Goal: Task Accomplishment & Management: Manage account settings

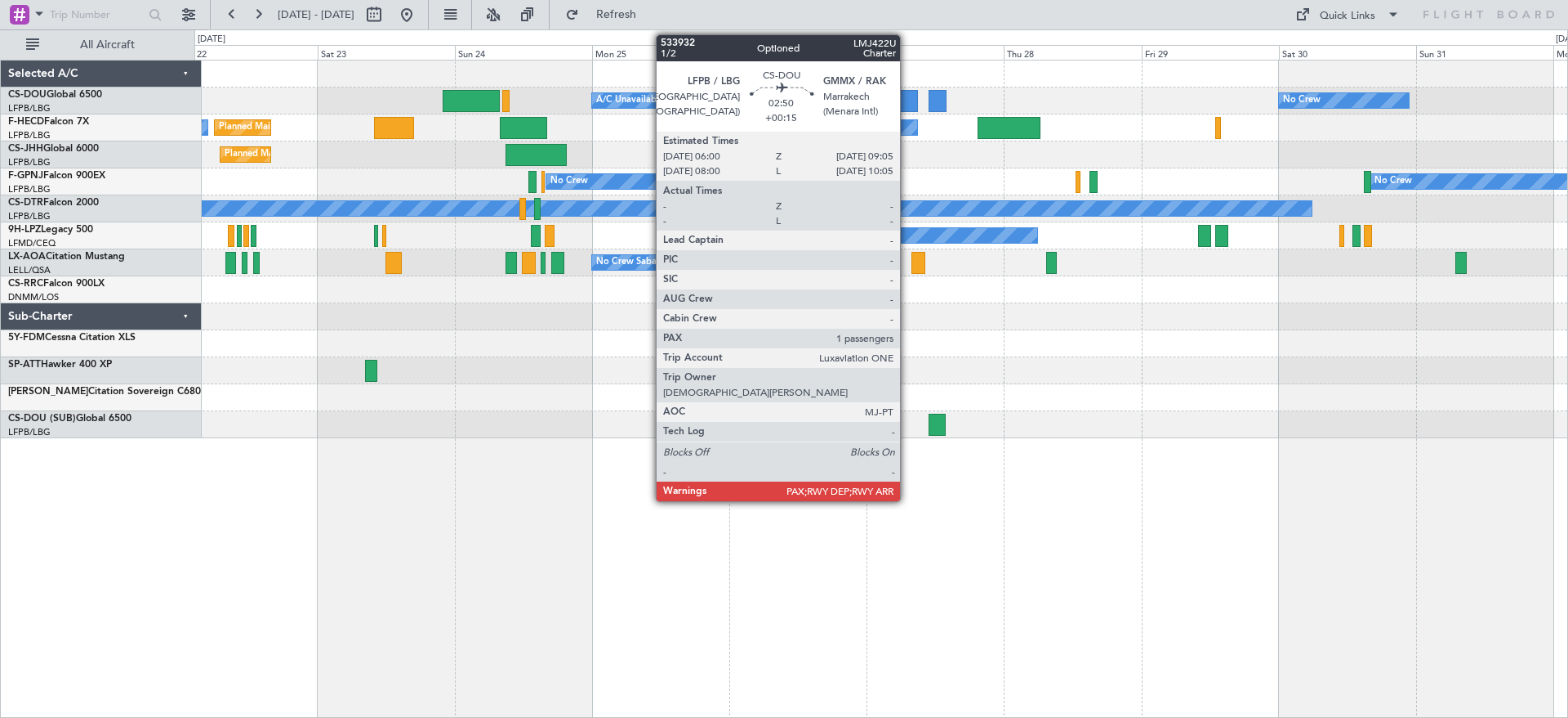
click at [907, 102] on div at bounding box center [909, 101] width 18 height 22
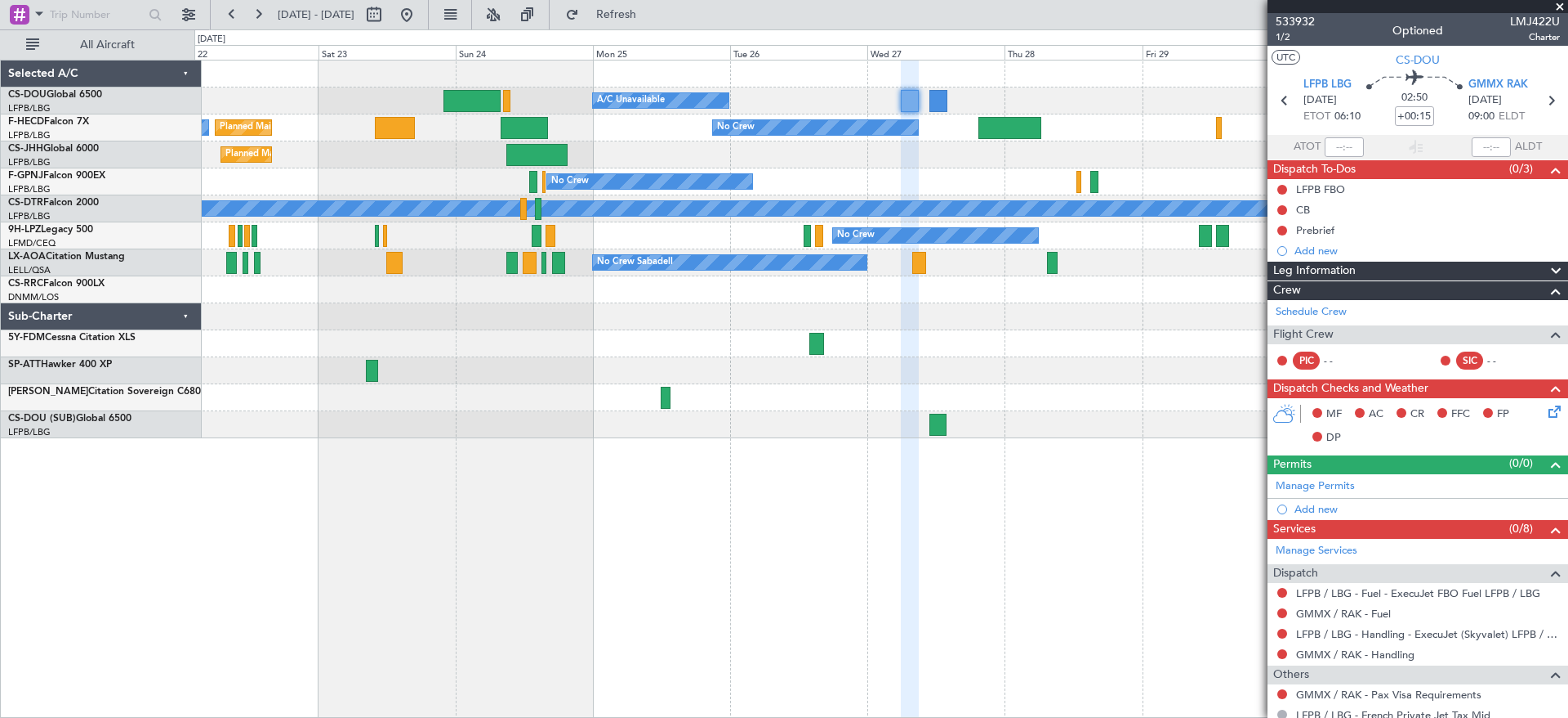
click at [740, 192] on div "Planned Maint [GEOGRAPHIC_DATA] ([GEOGRAPHIC_DATA]) A/C Unavailable No Crew No …" at bounding box center [881, 249] width 1373 height 378
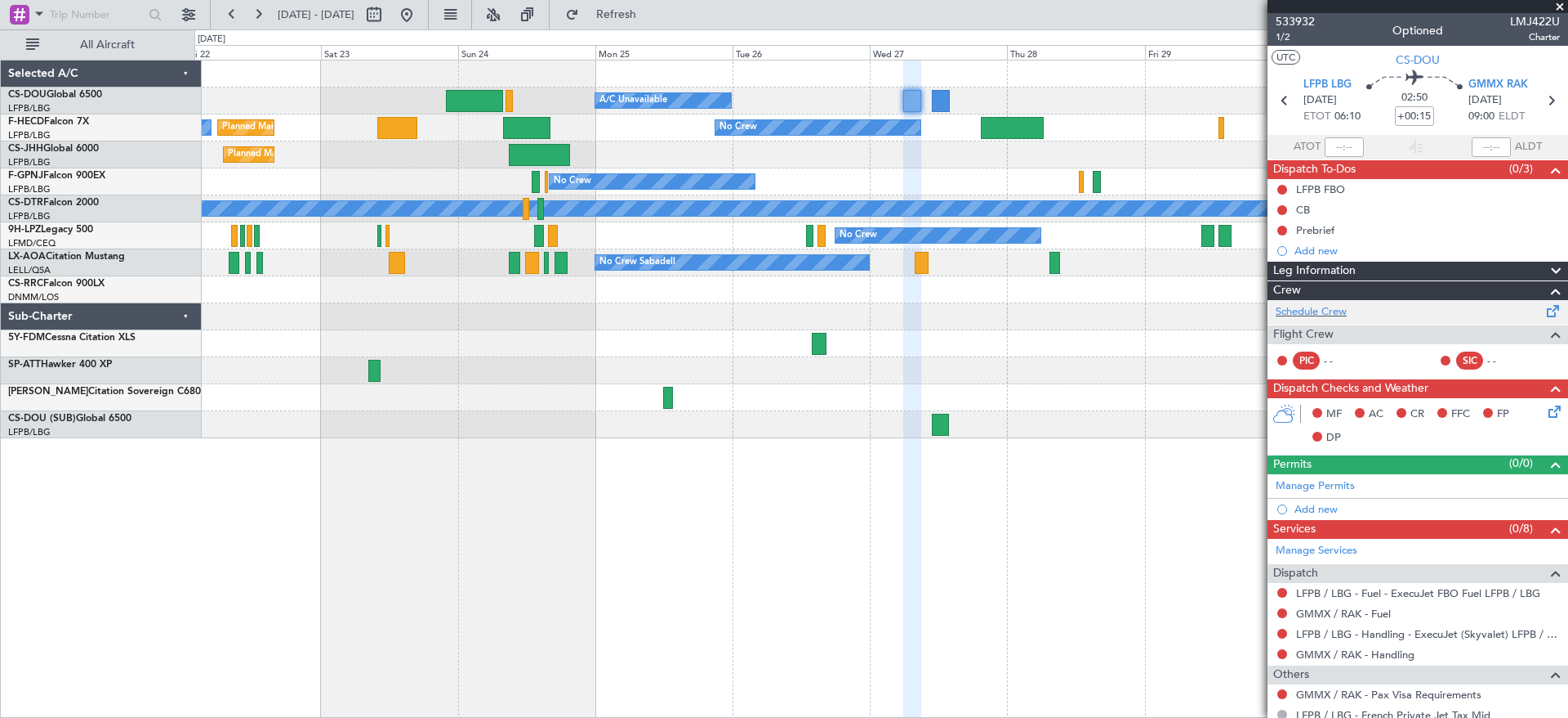
click at [1499, 247] on div "Add new" at bounding box center [1428, 251] width 266 height 14
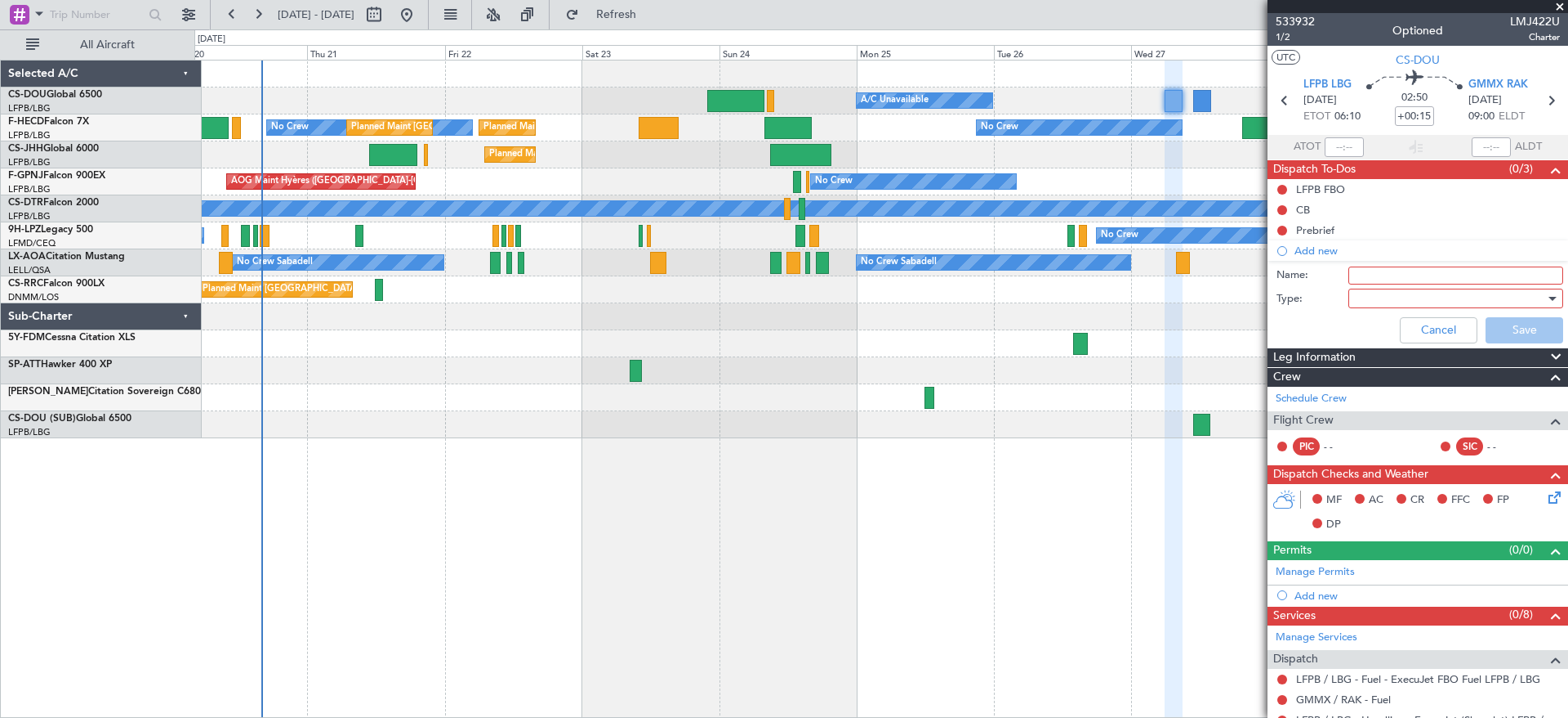
click at [1233, 157] on div "Planned Maint [GEOGRAPHIC_DATA] ([GEOGRAPHIC_DATA])" at bounding box center [881, 155] width 1373 height 27
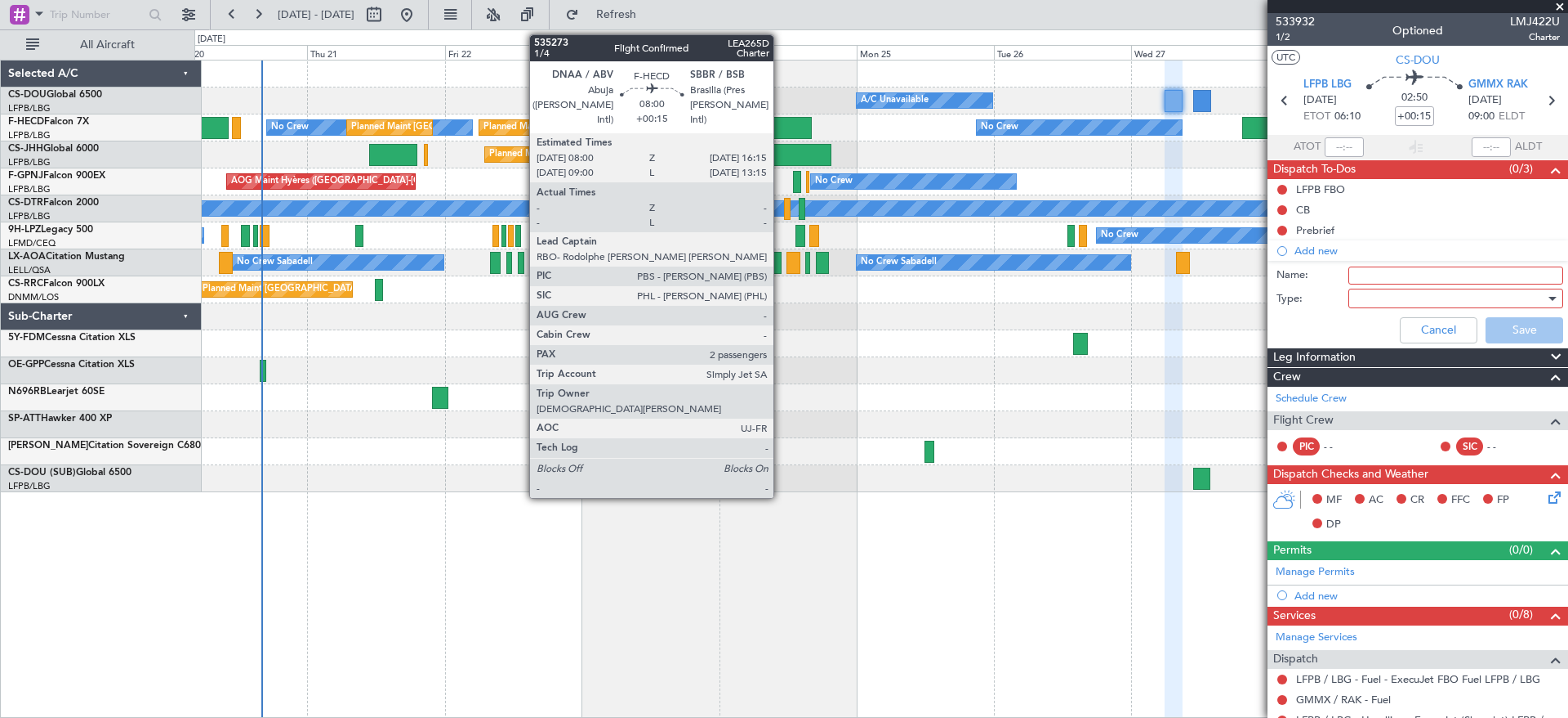
click at [783, 130] on div at bounding box center [788, 128] width 47 height 22
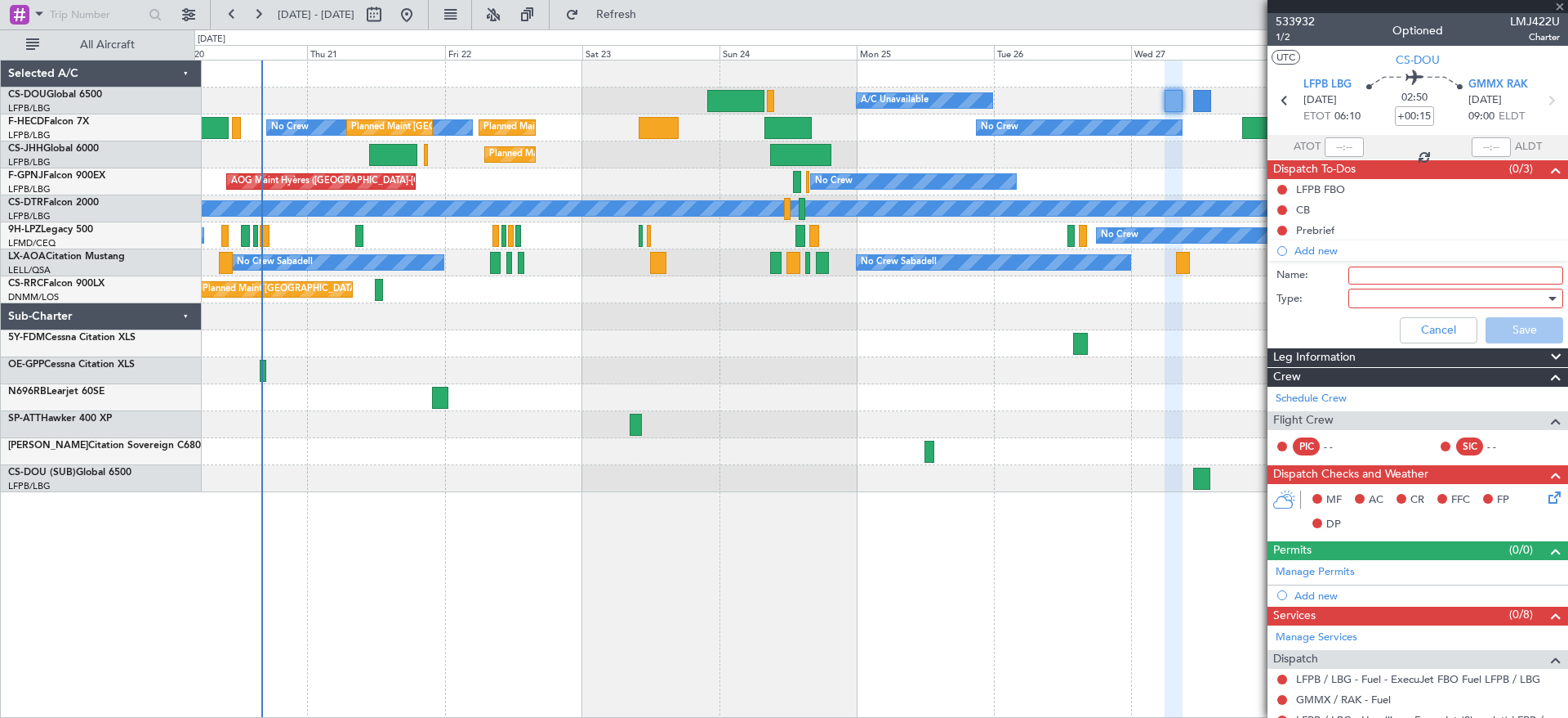
type input "2"
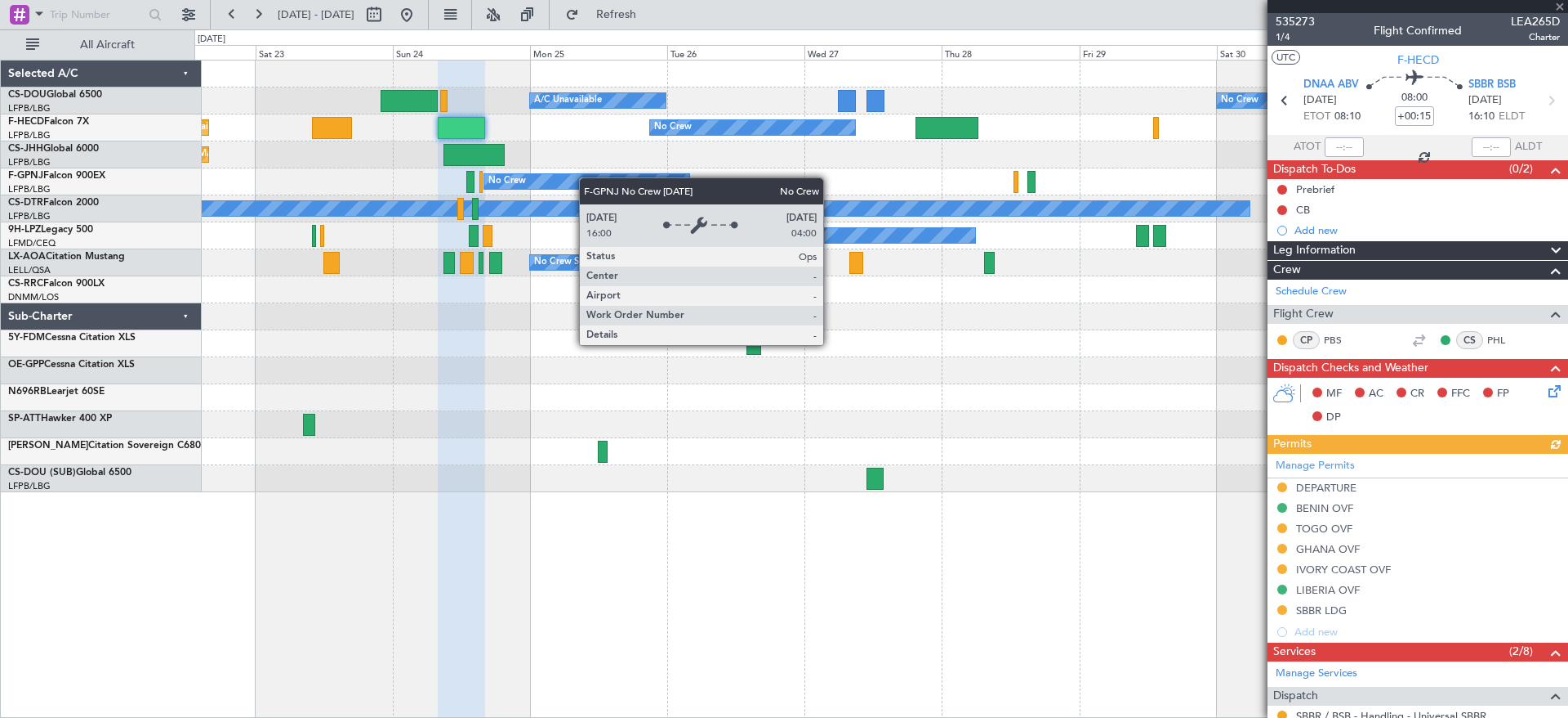
click at [498, 182] on div "No Crew Planned Maint [GEOGRAPHIC_DATA] ([GEOGRAPHIC_DATA]) A/C Unavailable No …" at bounding box center [881, 276] width 1373 height 432
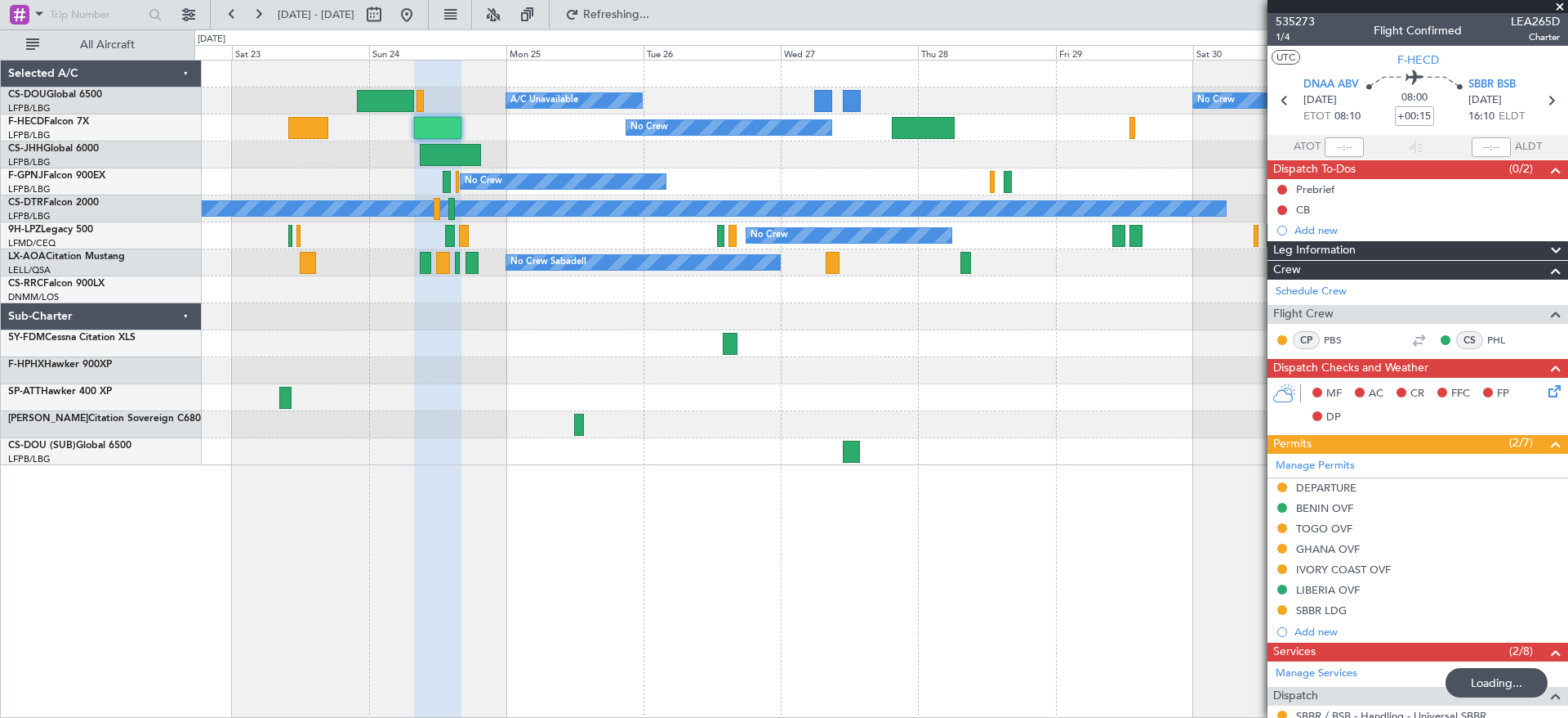
scroll to position [310, 0]
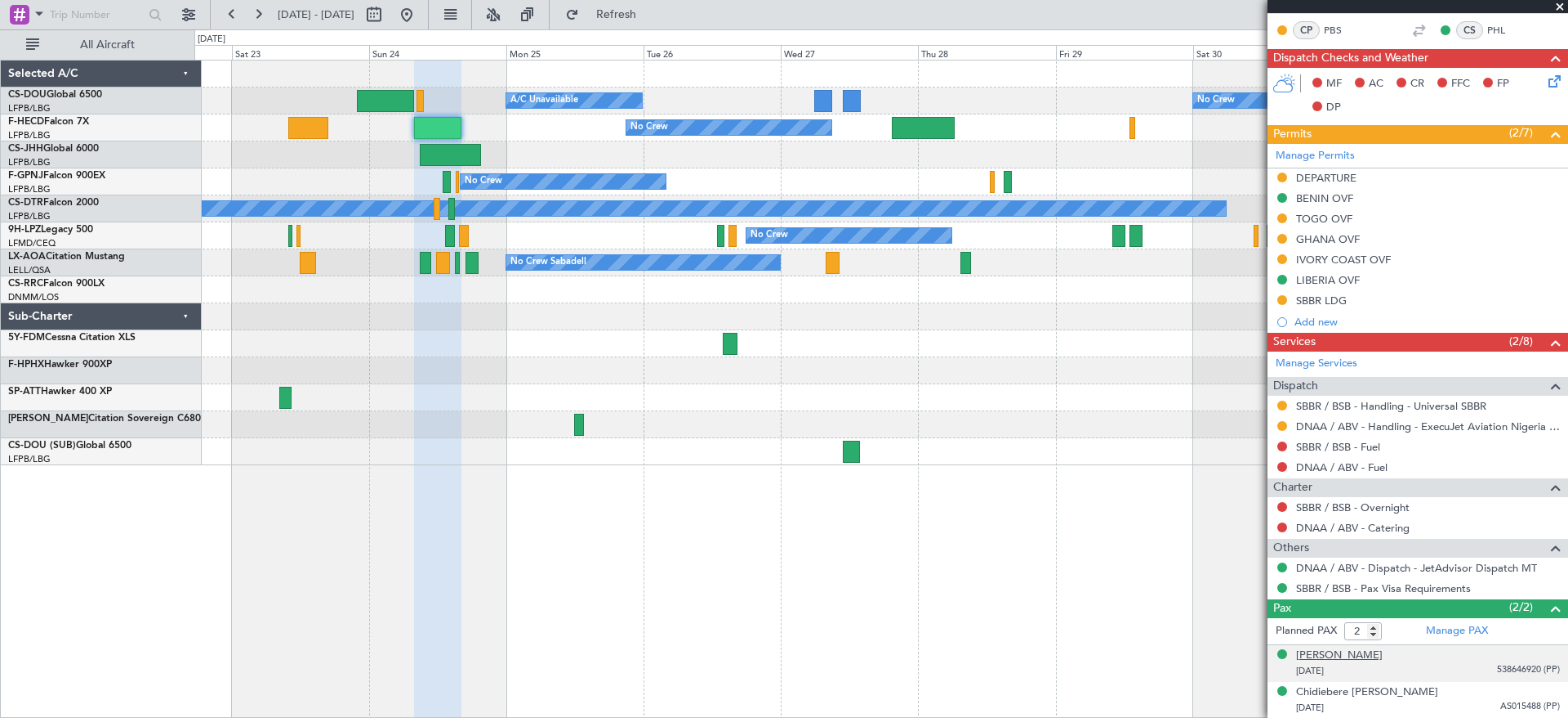
drag, startPoint x: 1427, startPoint y: 660, endPoint x: 1325, endPoint y: 655, distance: 102.1
click at [1325, 655] on div "[PERSON_NAME] Edun [DATE] 538646920 (PP)" at bounding box center [1428, 663] width 264 height 32
click at [1014, 565] on div "No Crew Planned Maint [GEOGRAPHIC_DATA] ([GEOGRAPHIC_DATA]) A/C Unavailable Pla…" at bounding box center [882, 388] width 1374 height 658
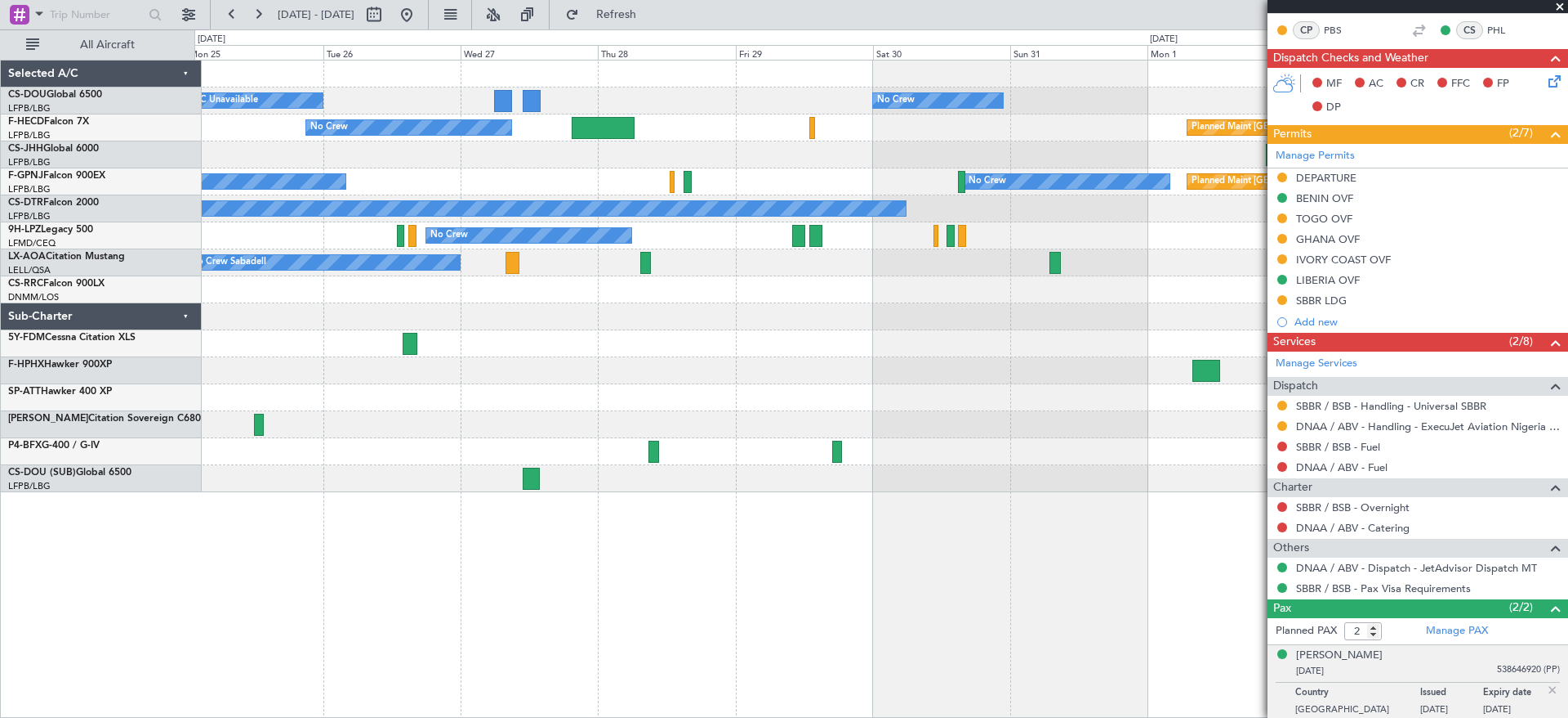
click at [672, 177] on div "No Crew Planned Maint [GEOGRAPHIC_DATA] ([GEOGRAPHIC_DATA]) A/C Unavailable Pla…" at bounding box center [881, 276] width 1373 height 432
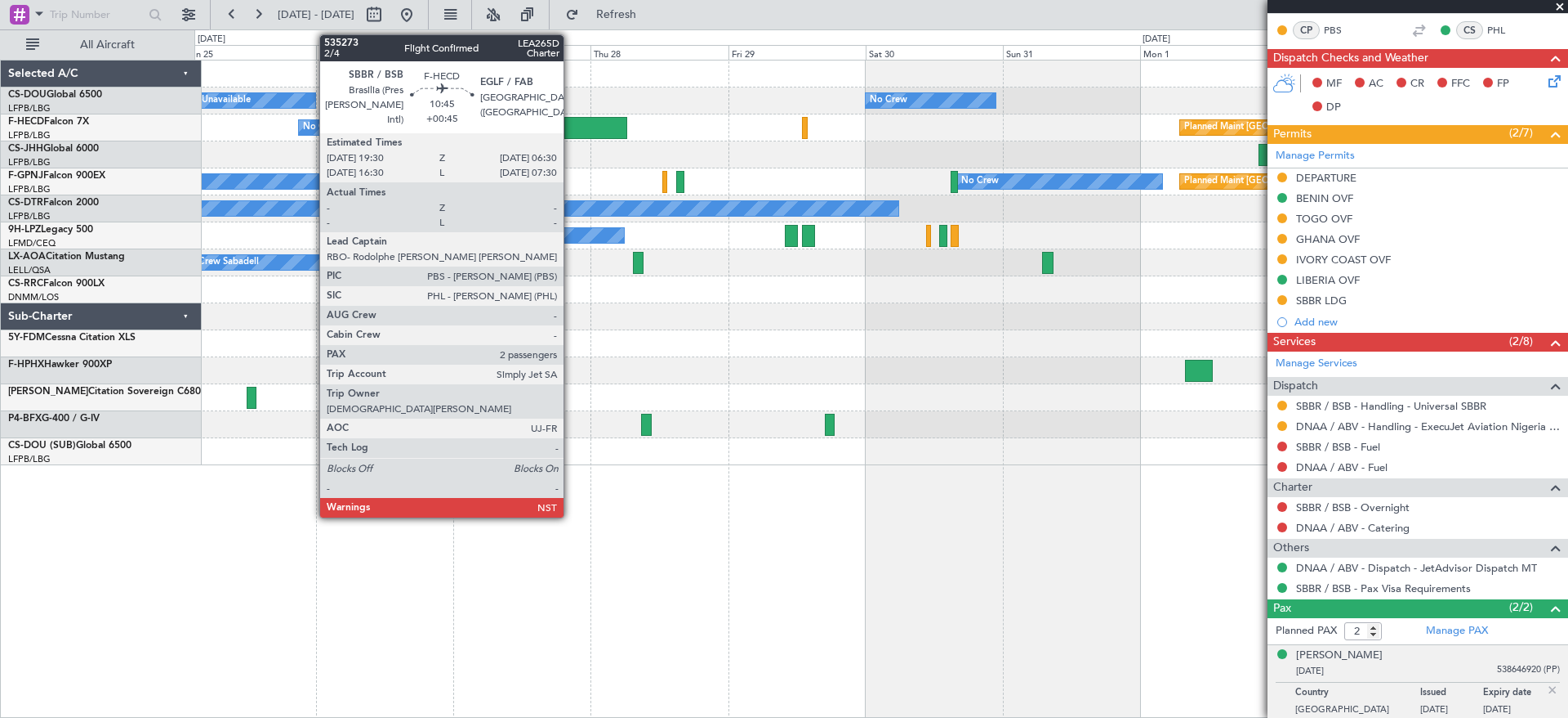
click at [571, 126] on div at bounding box center [596, 128] width 63 height 22
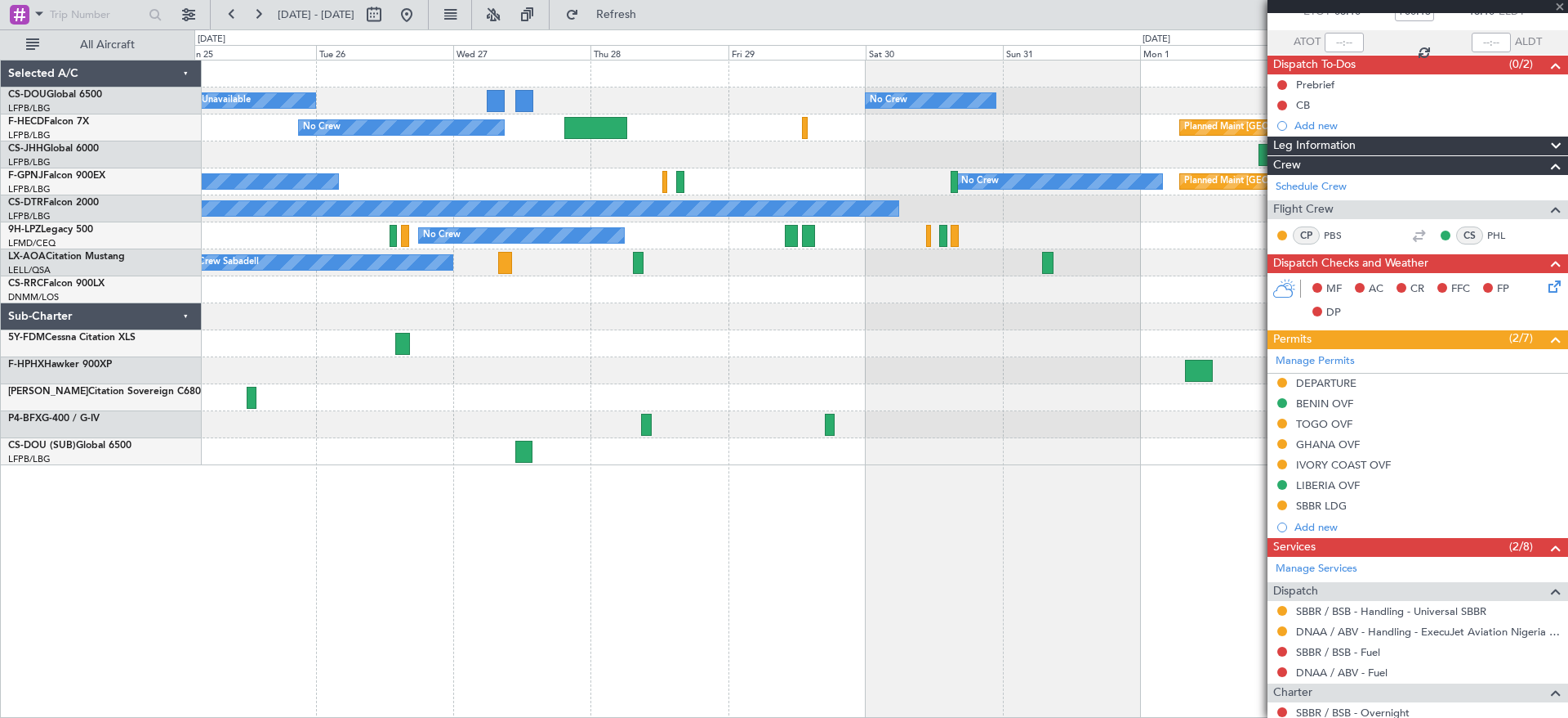
scroll to position [0, 0]
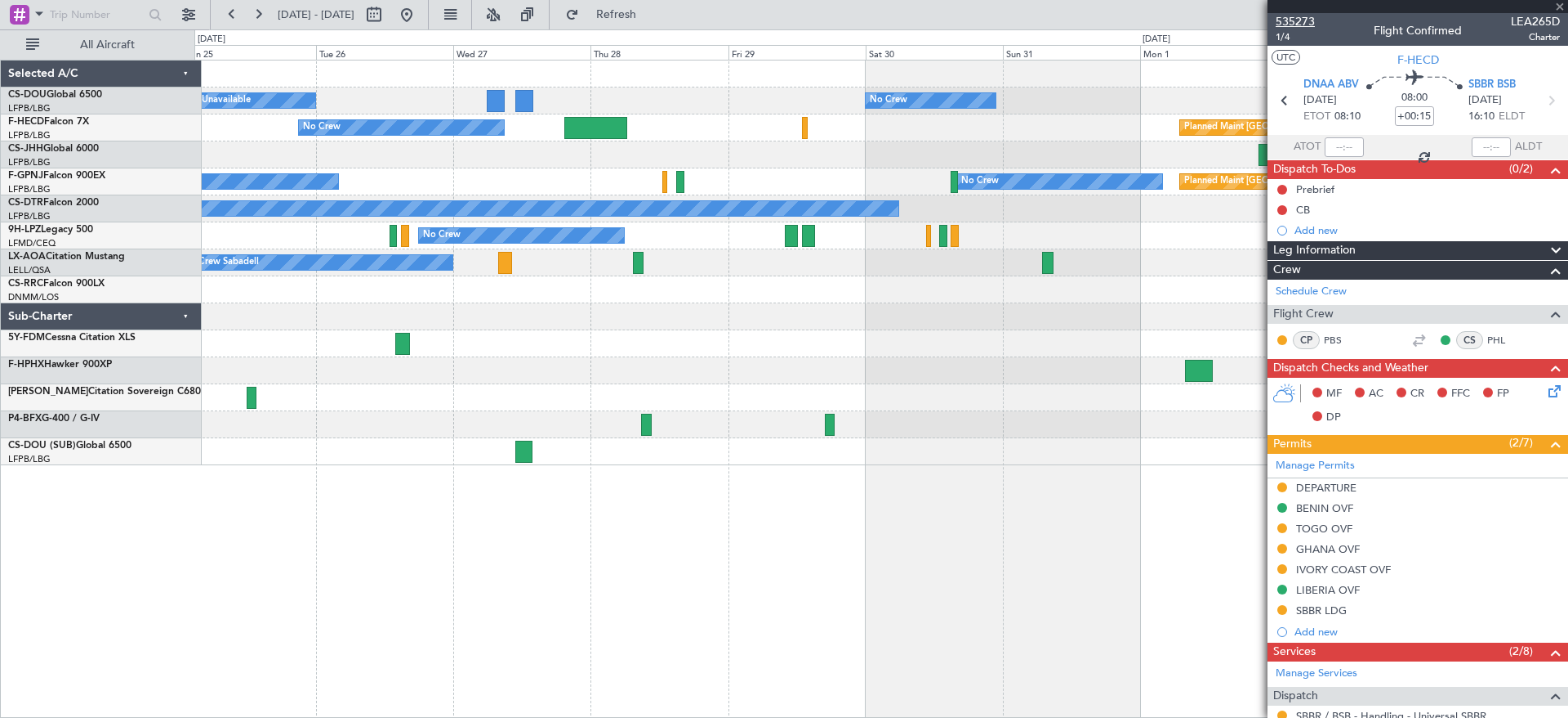
type input "+00:45"
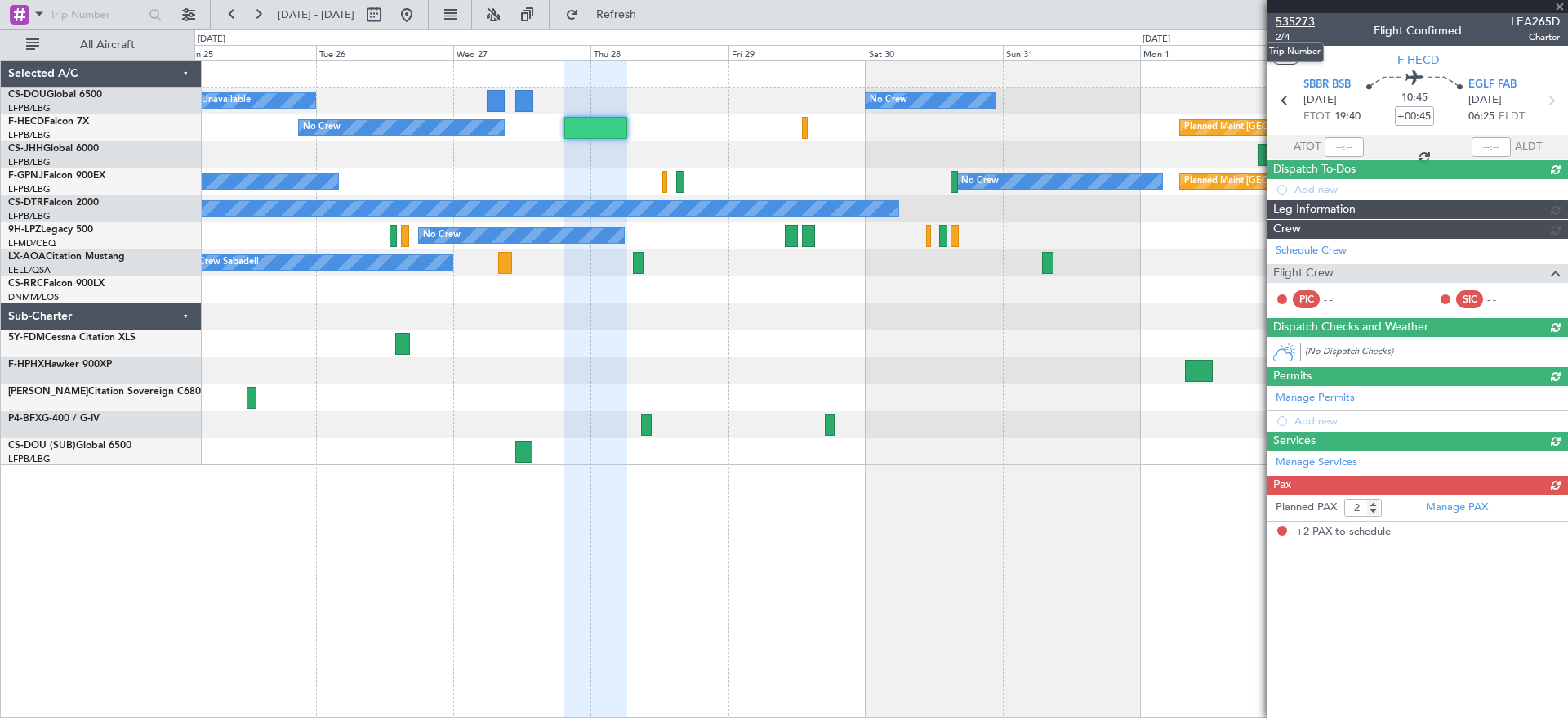
click at [1309, 20] on span "535273" at bounding box center [1296, 21] width 39 height 17
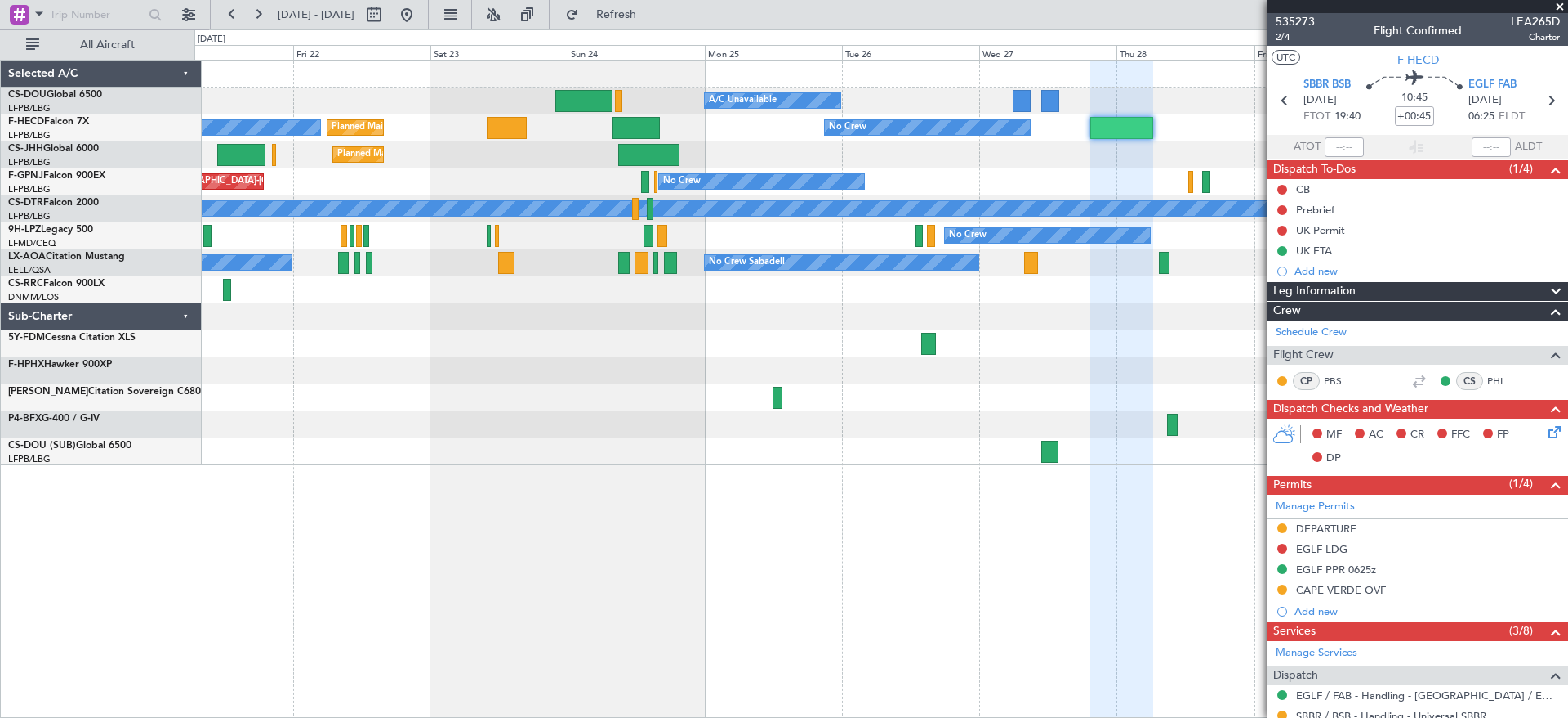
click at [1087, 465] on div "Planned Maint [GEOGRAPHIC_DATA] ([GEOGRAPHIC_DATA]) A/C Unavailable No Crew No …" at bounding box center [881, 262] width 1373 height 405
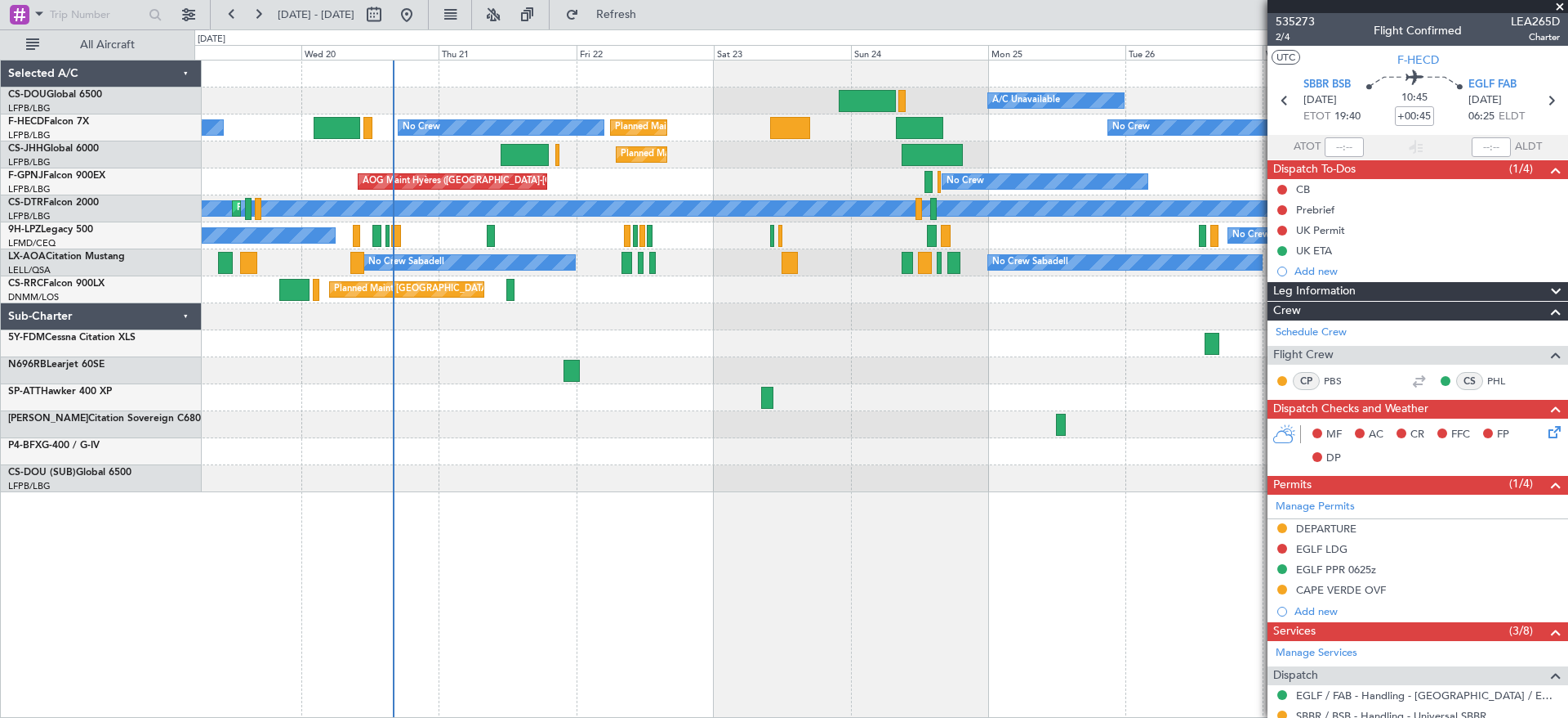
click at [670, 322] on div at bounding box center [881, 317] width 1373 height 27
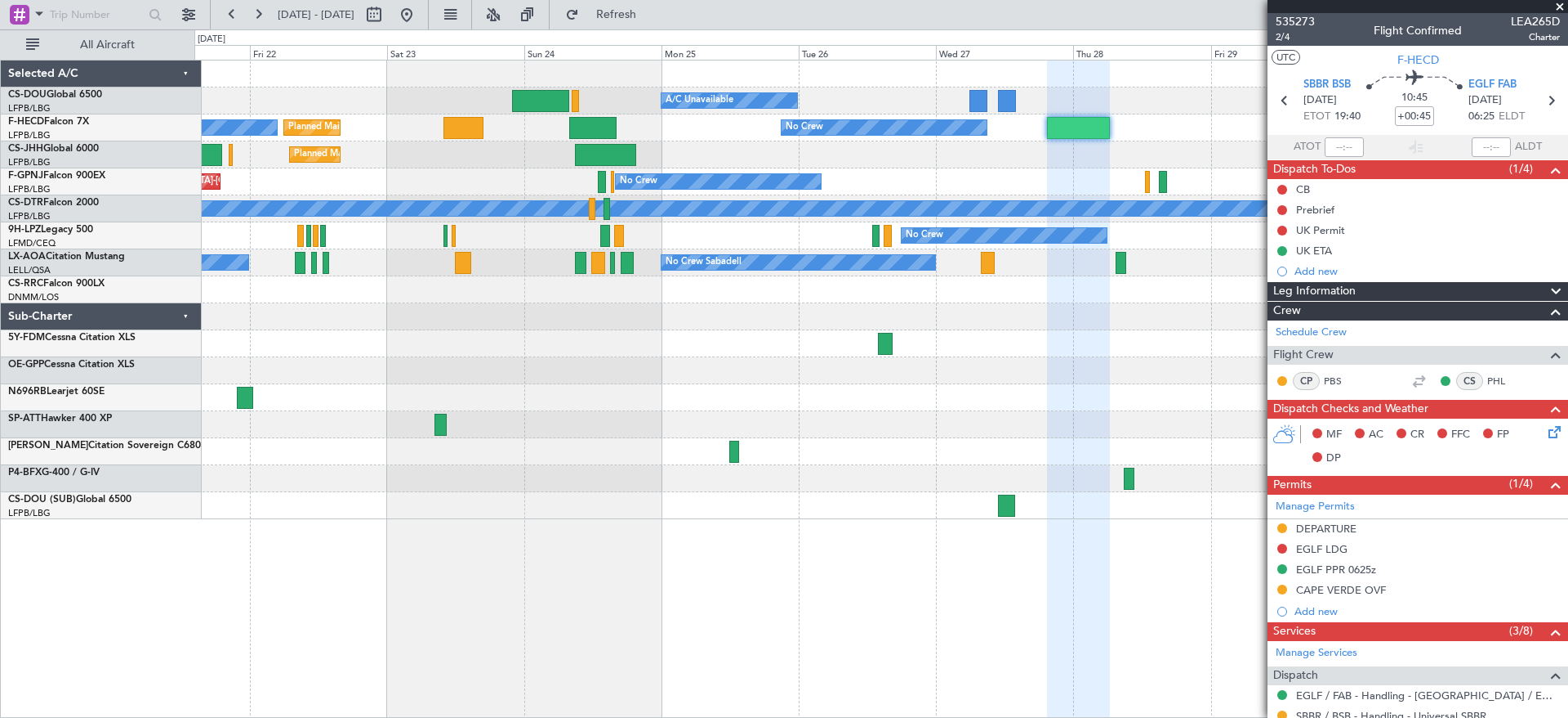
click at [237, 334] on div "Planned Maint [GEOGRAPHIC_DATA] ([GEOGRAPHIC_DATA]) A/C Unavailable No Crew No …" at bounding box center [881, 290] width 1373 height 459
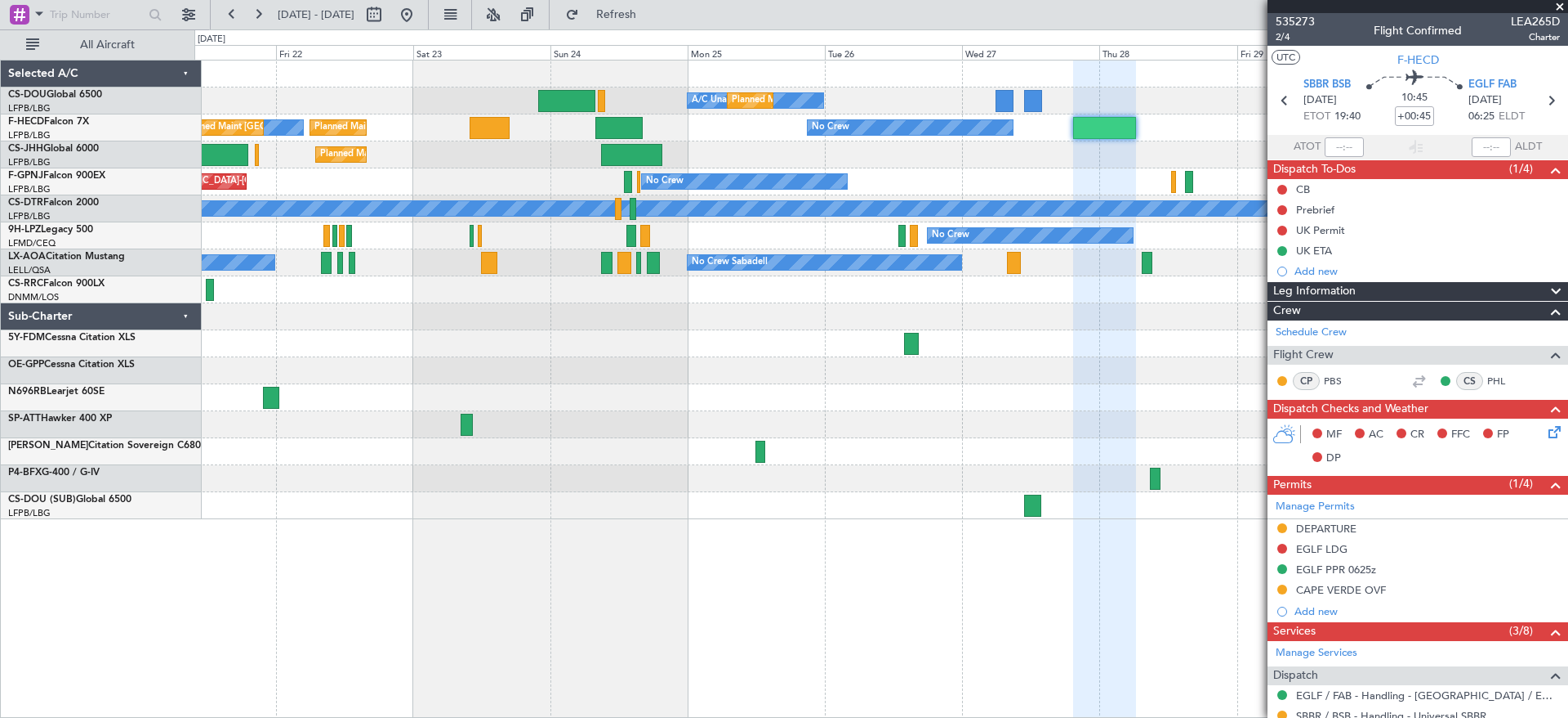
click at [1191, 335] on div "No Crew A/C Unavailable Planned Maint [GEOGRAPHIC_DATA] ([GEOGRAPHIC_DATA]) No …" at bounding box center [881, 290] width 1373 height 459
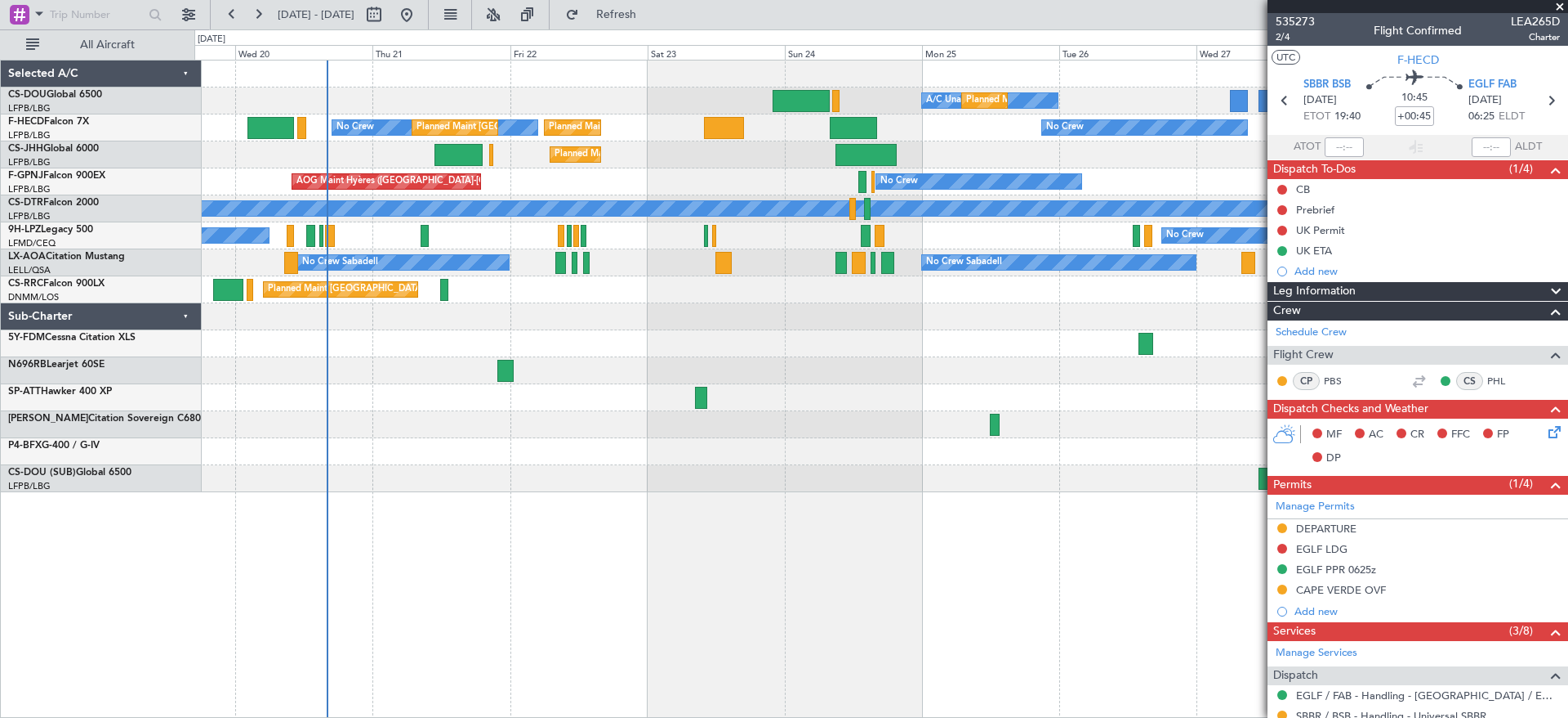
click at [526, 295] on div "Planned Maint [GEOGRAPHIC_DATA] ([GEOGRAPHIC_DATA])" at bounding box center [881, 290] width 1373 height 27
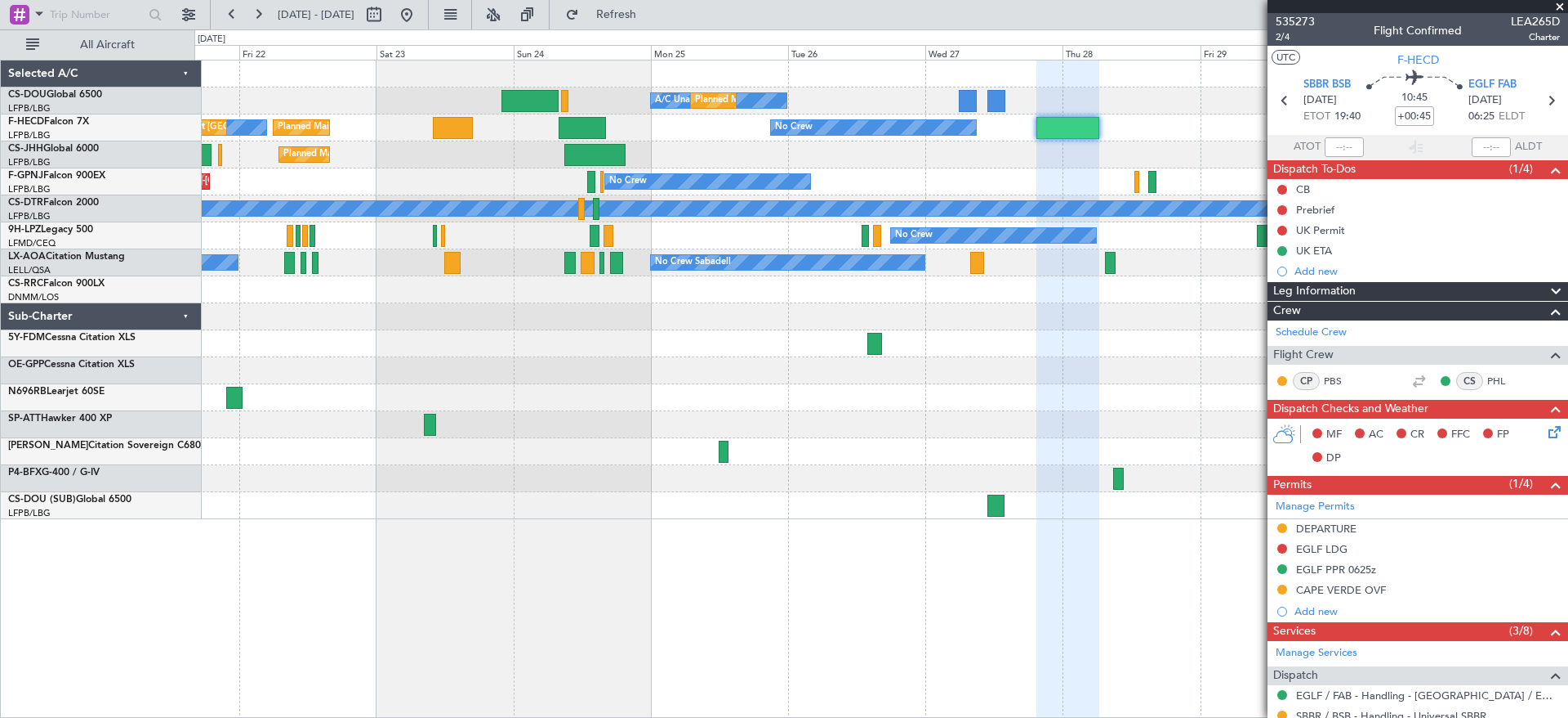
click at [379, 425] on div "A/C Unavailable Planned Maint [GEOGRAPHIC_DATA] ([GEOGRAPHIC_DATA]) No Crew No …" at bounding box center [881, 290] width 1373 height 459
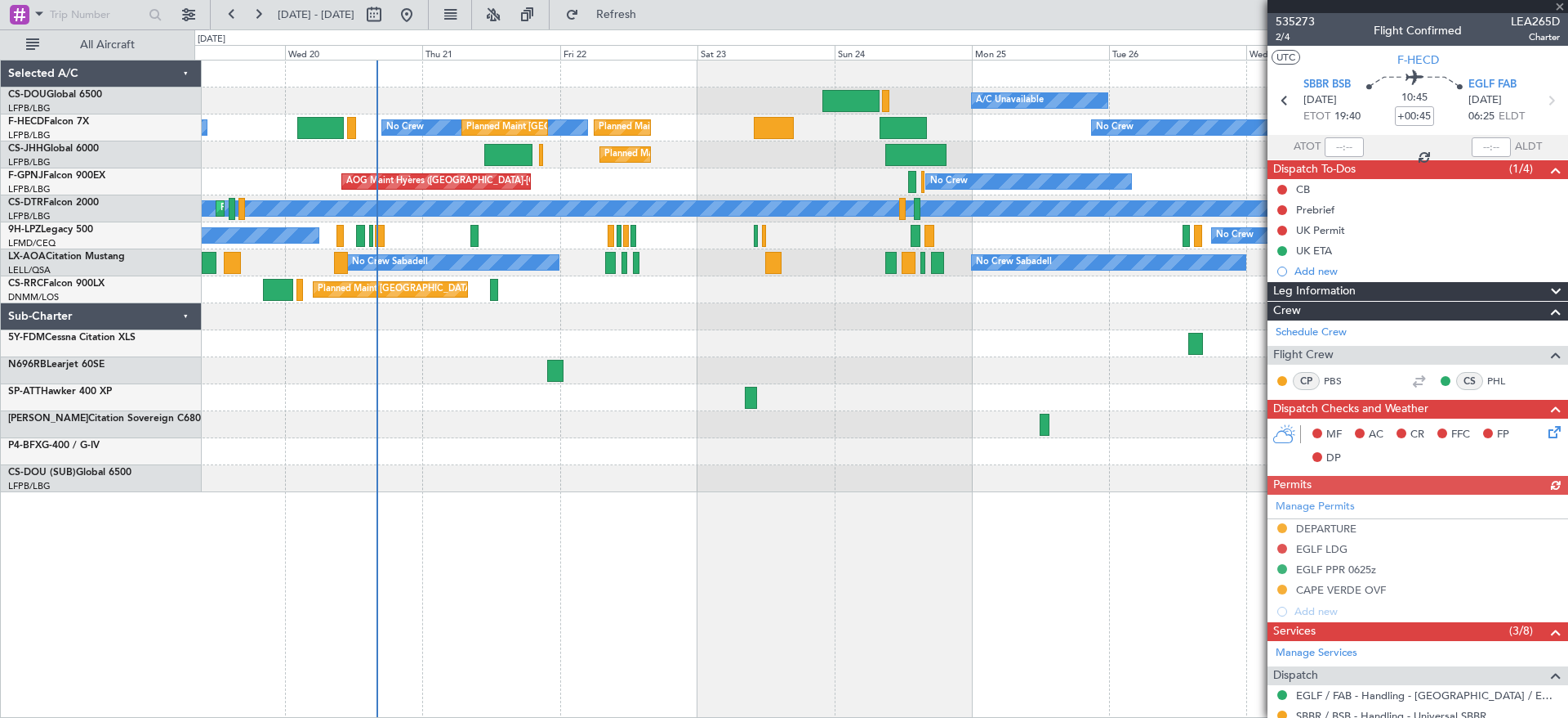
click at [908, 378] on div at bounding box center [881, 371] width 1373 height 27
